Goal: Communication & Community: Answer question/provide support

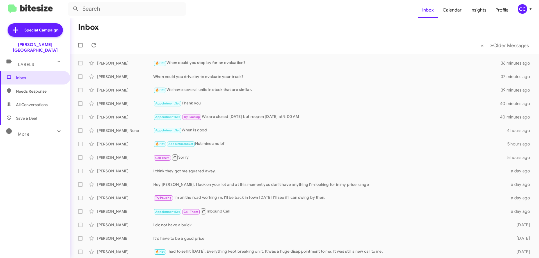
click at [27, 88] on span "Needs Response" at bounding box center [40, 91] width 48 height 6
type input "in:needs-response"
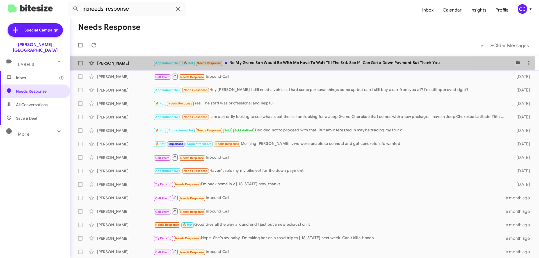
click at [110, 65] on div "[PERSON_NAME]" at bounding box center [125, 63] width 56 height 6
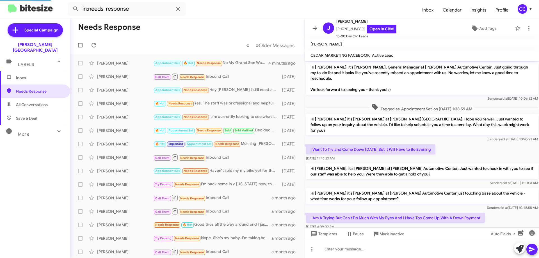
scroll to position [22, 0]
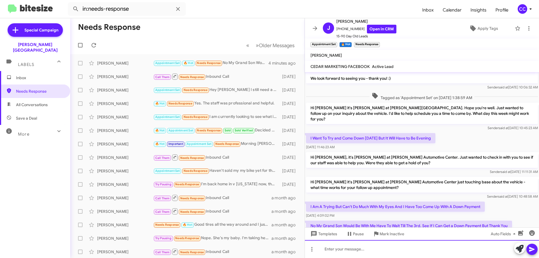
click at [329, 250] on div at bounding box center [422, 249] width 234 height 18
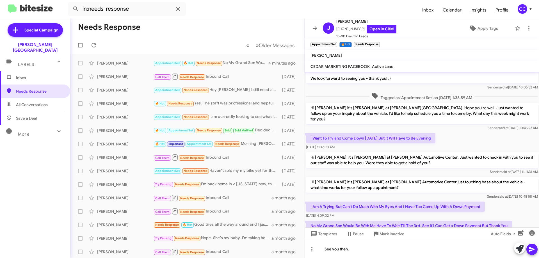
click at [534, 248] on icon at bounding box center [532, 249] width 7 height 7
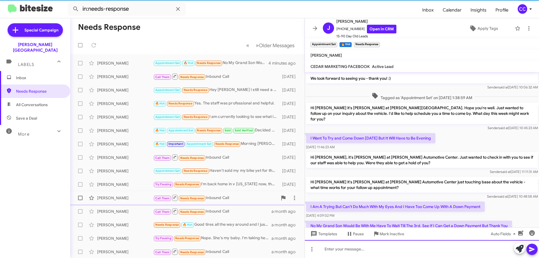
scroll to position [54, 0]
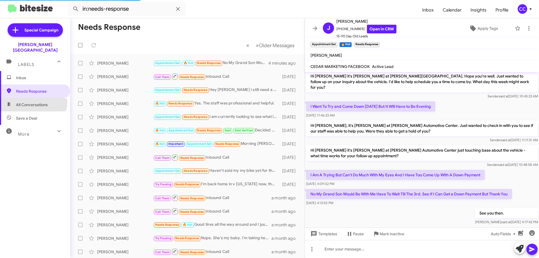
click at [31, 102] on span "All Conversations" at bounding box center [32, 105] width 32 height 6
type input "in:all-conversations"
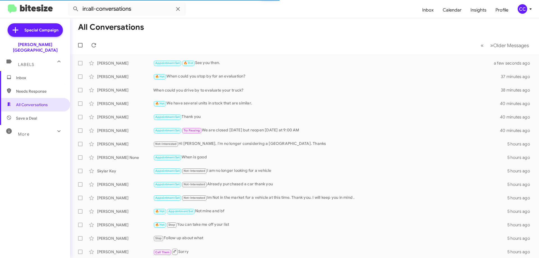
click at [24, 75] on span "Inbox" at bounding box center [40, 78] width 48 height 6
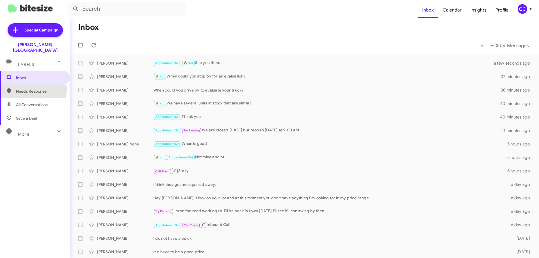
click at [33, 88] on span "Needs Response" at bounding box center [40, 91] width 48 height 6
type input "in:needs-response"
